Goal: Transaction & Acquisition: Obtain resource

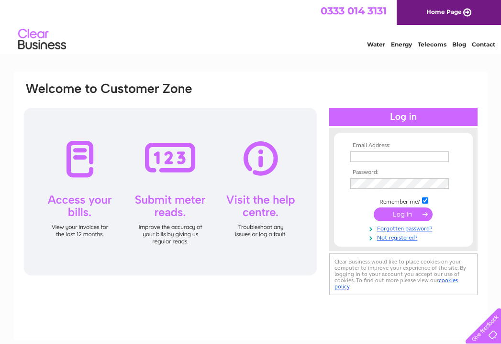
type input "[EMAIL_ADDRESS][DOMAIN_NAME]"
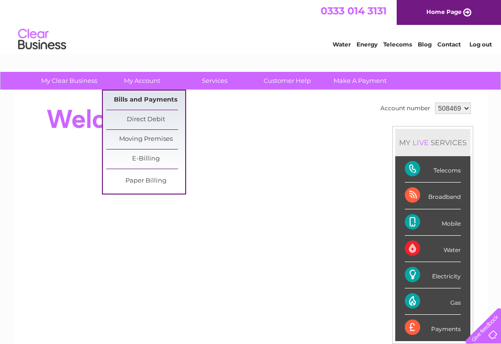
click at [145, 101] on link "Bills and Payments" at bounding box center [145, 99] width 79 height 19
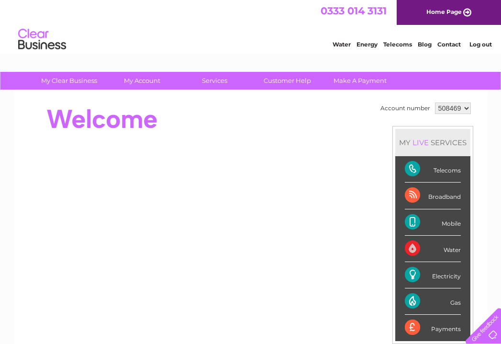
scroll to position [96, 0]
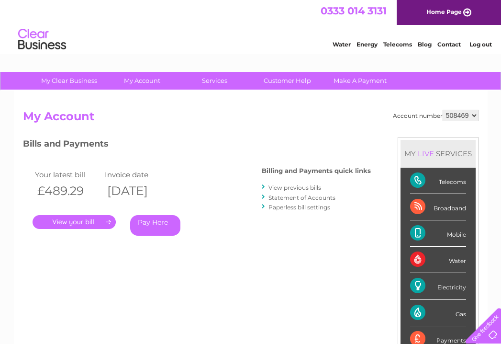
click at [59, 217] on link "." at bounding box center [74, 222] width 83 height 14
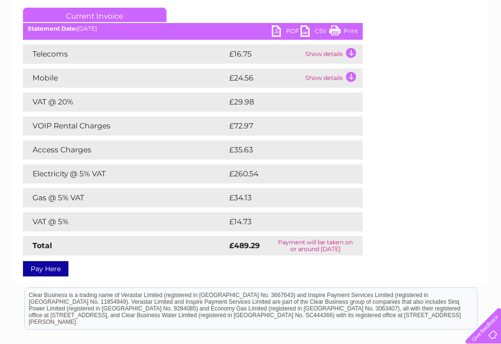
scroll to position [96, 0]
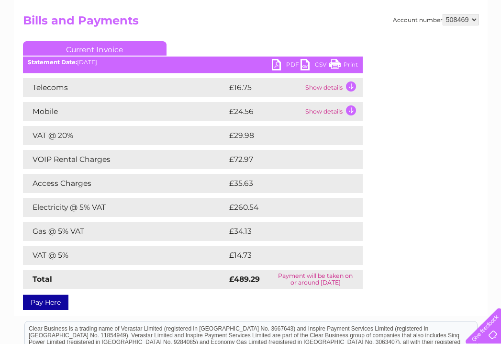
click at [247, 216] on td "£260.54" at bounding box center [286, 207] width 119 height 19
click at [320, 64] on link "CSV" at bounding box center [315, 66] width 29 height 14
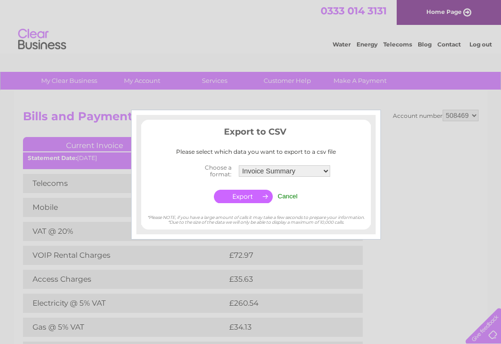
click at [324, 172] on select "Invoice Summary Telecoms Call Summary Mobile Call summary Service Charge Summary" at bounding box center [284, 170] width 91 height 11
click at [351, 157] on div "Export to CSV Please select which data you want to export to a csv file Choose …" at bounding box center [256, 165] width 230 height 80
click at [254, 195] on input "button" at bounding box center [243, 196] width 59 height 13
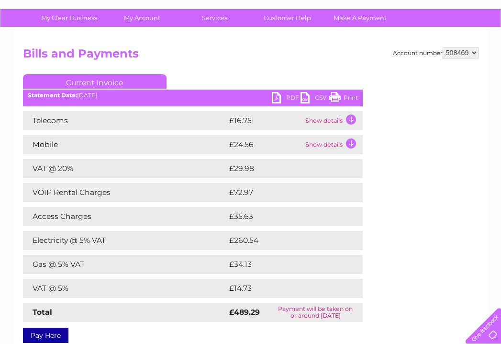
scroll to position [96, 0]
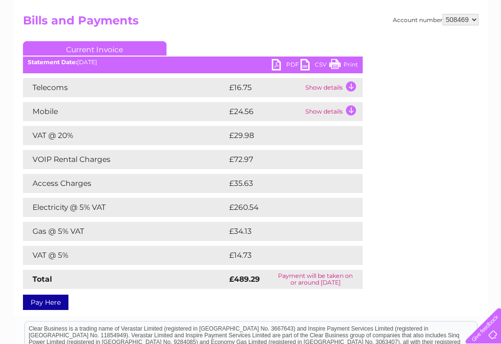
click at [134, 304] on div "Pay Here" at bounding box center [193, 297] width 340 height 17
click at [350, 110] on td "Show details" at bounding box center [333, 111] width 60 height 19
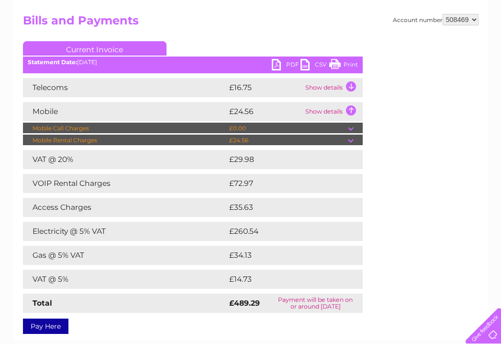
click at [353, 138] on td at bounding box center [355, 139] width 15 height 11
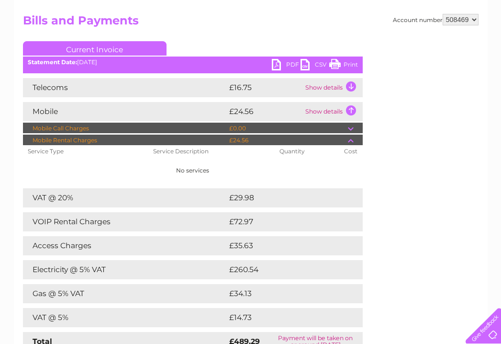
click at [352, 128] on td at bounding box center [355, 128] width 15 height 11
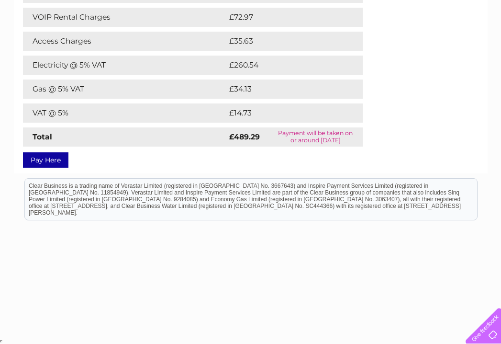
scroll to position [0, 0]
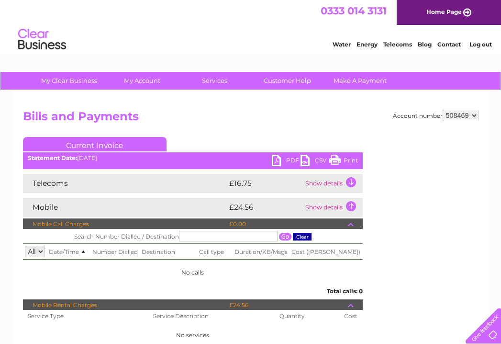
click at [396, 262] on div "Account number 508469 Bills and Payments Current Invoice PDF CSV Print" at bounding box center [251, 321] width 456 height 423
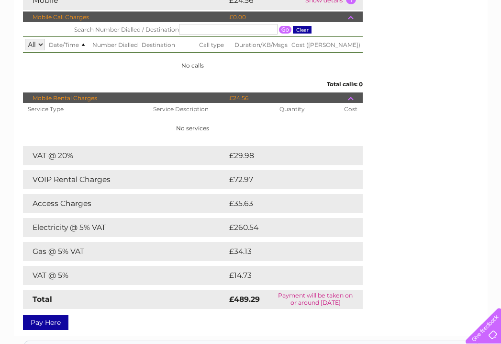
scroll to position [206, 0]
